Goal: Check status: Check status

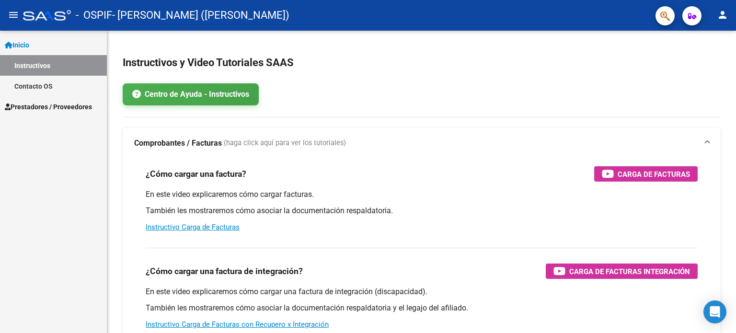
click at [46, 103] on span "Prestadores / Proveedores" at bounding box center [48, 107] width 87 height 11
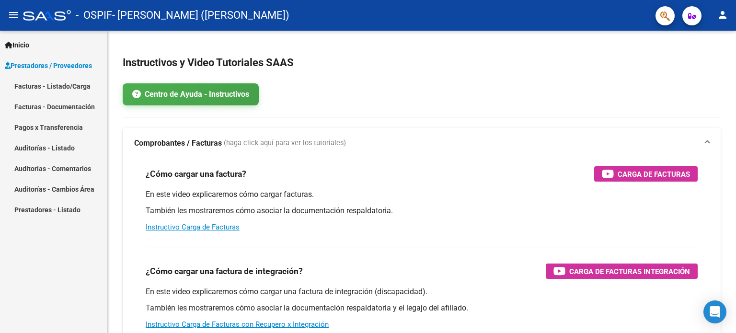
click at [59, 126] on link "Pagos x Transferencia" at bounding box center [53, 127] width 107 height 21
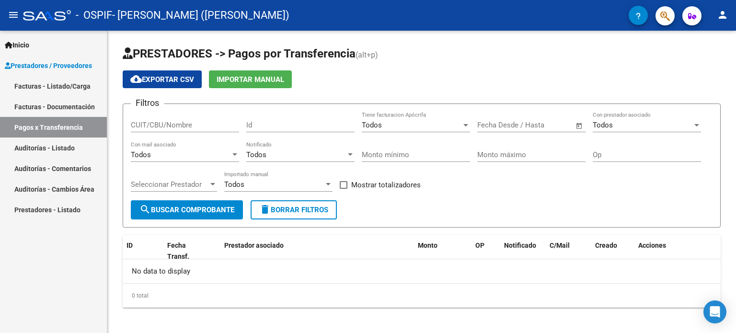
click at [56, 81] on link "Facturas - Listado/Carga" at bounding box center [53, 86] width 107 height 21
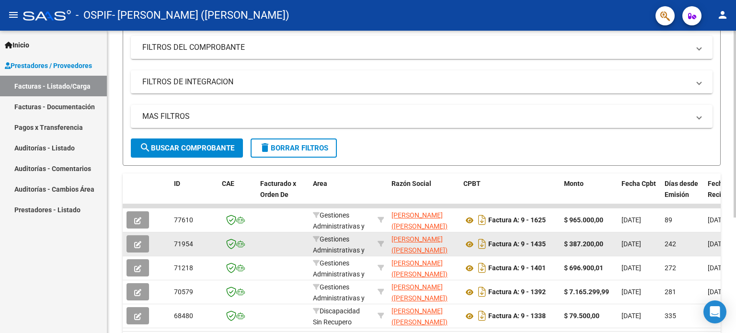
scroll to position [186, 0]
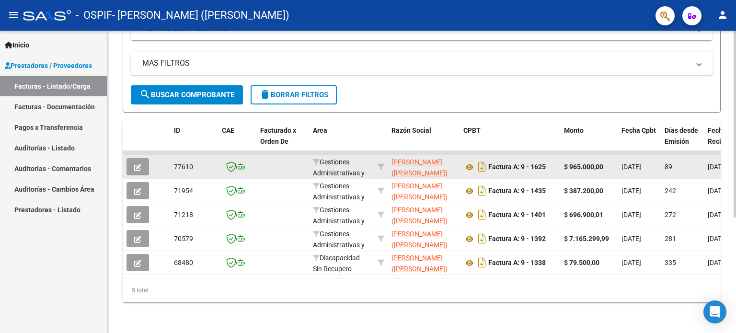
click at [137, 164] on icon "button" at bounding box center [137, 167] width 7 height 7
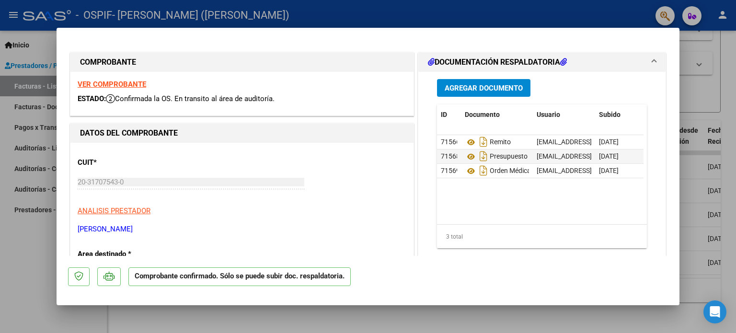
drag, startPoint x: 214, startPoint y: 99, endPoint x: 168, endPoint y: 93, distance: 46.9
click at [168, 93] on div "VER COMPROBANTE ESTADO: Confirmada la OS. En transito al área de auditoría." at bounding box center [241, 94] width 343 height 44
click at [701, 69] on div at bounding box center [368, 166] width 736 height 333
type input "$ 0,00"
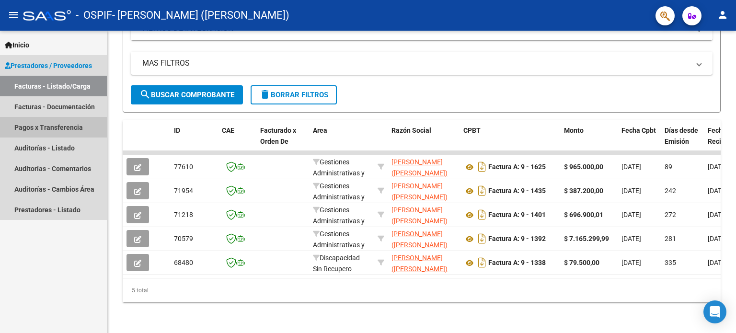
click at [69, 131] on link "Pagos x Transferencia" at bounding box center [53, 127] width 107 height 21
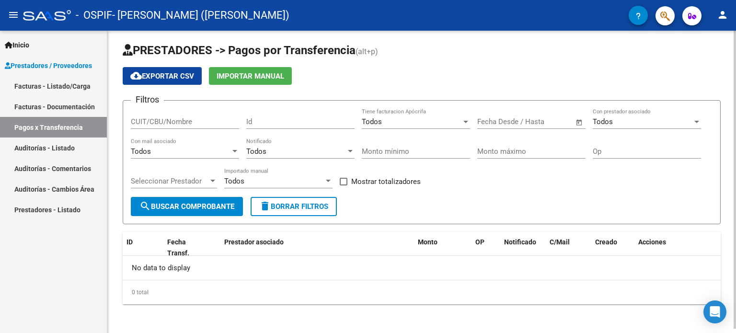
scroll to position [4, 0]
click at [199, 200] on button "search Buscar Comprobante" at bounding box center [187, 205] width 112 height 19
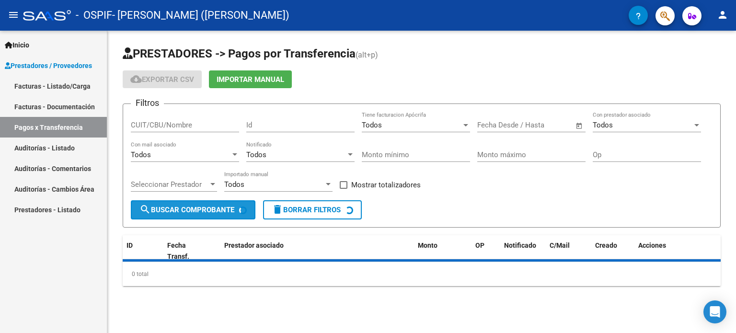
scroll to position [0, 0]
